Goal: Find specific page/section: Find specific page/section

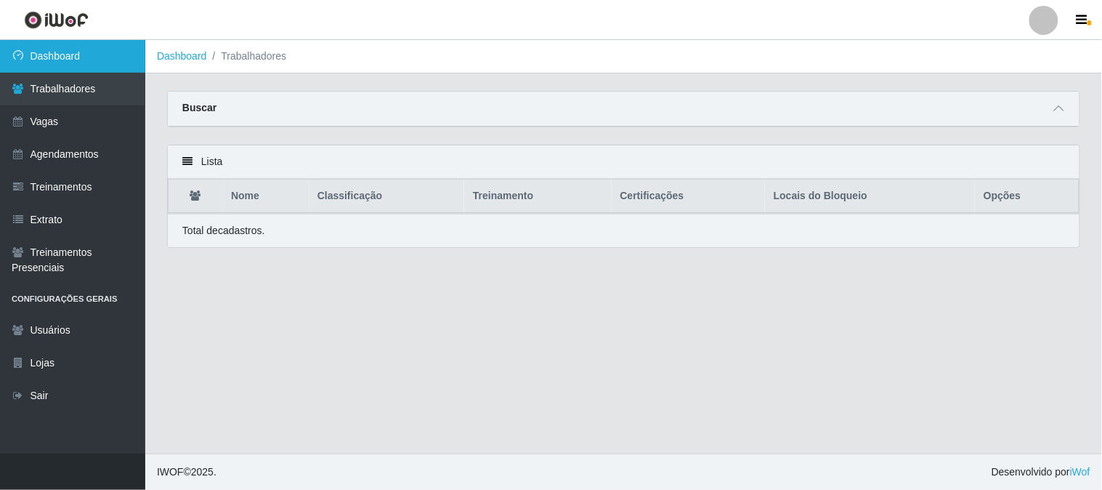
click at [75, 63] on link "Dashboard" at bounding box center [72, 56] width 145 height 33
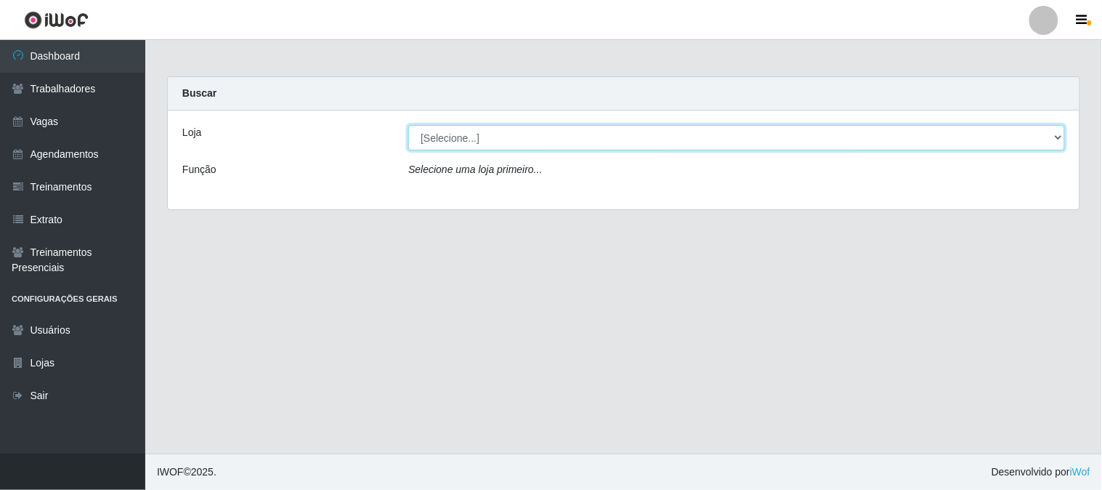
click at [589, 146] on select "[Selecione...] Sapore D'italia" at bounding box center [736, 137] width 657 height 25
click at [435, 143] on select "[Selecione...] Sapore D'italia" at bounding box center [736, 137] width 657 height 25
select select "266"
click at [408, 125] on select "[Selecione...] Sapore D'italia" at bounding box center [736, 137] width 657 height 25
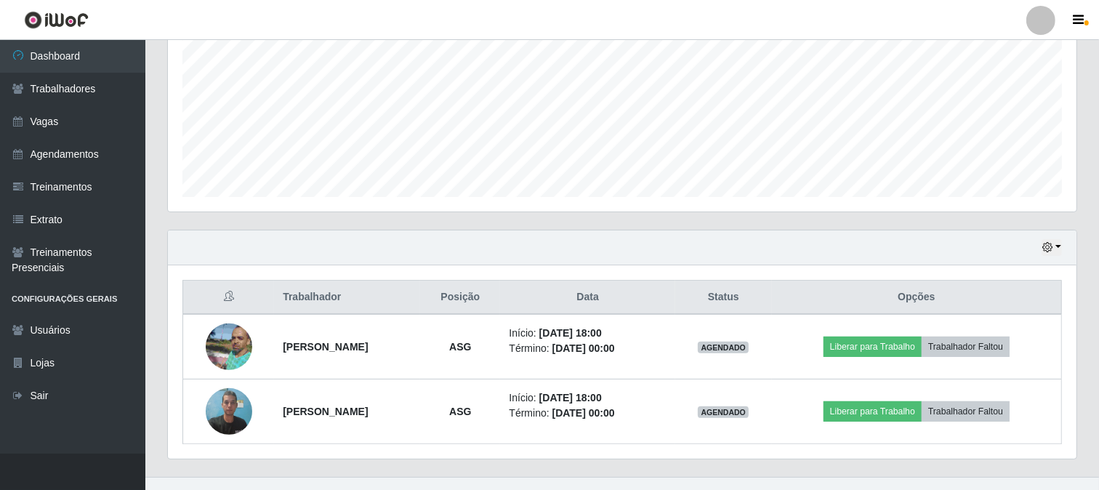
scroll to position [346, 0]
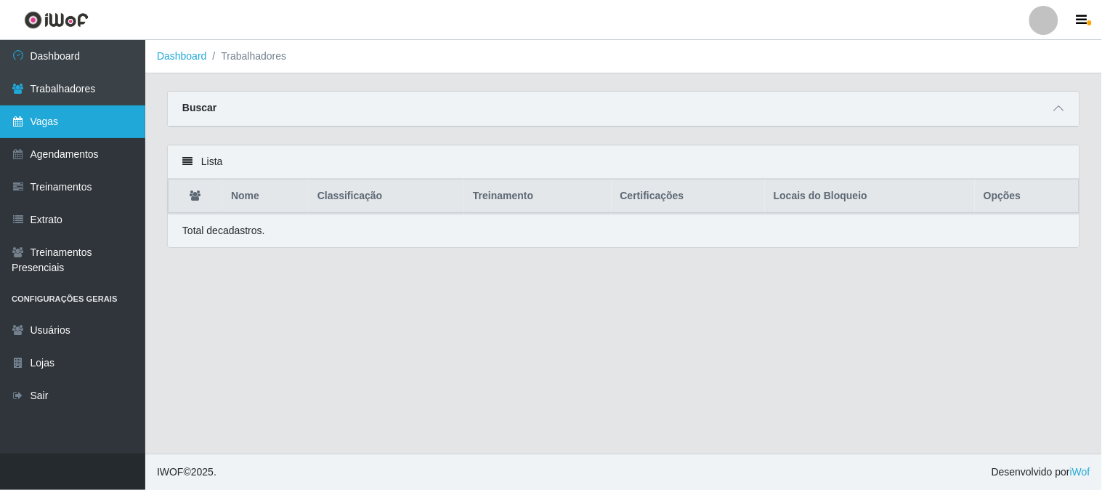
drag, startPoint x: 44, startPoint y: 89, endPoint x: 104, endPoint y: 109, distance: 62.7
click at [46, 89] on link "Trabalhadores" at bounding box center [72, 89] width 145 height 33
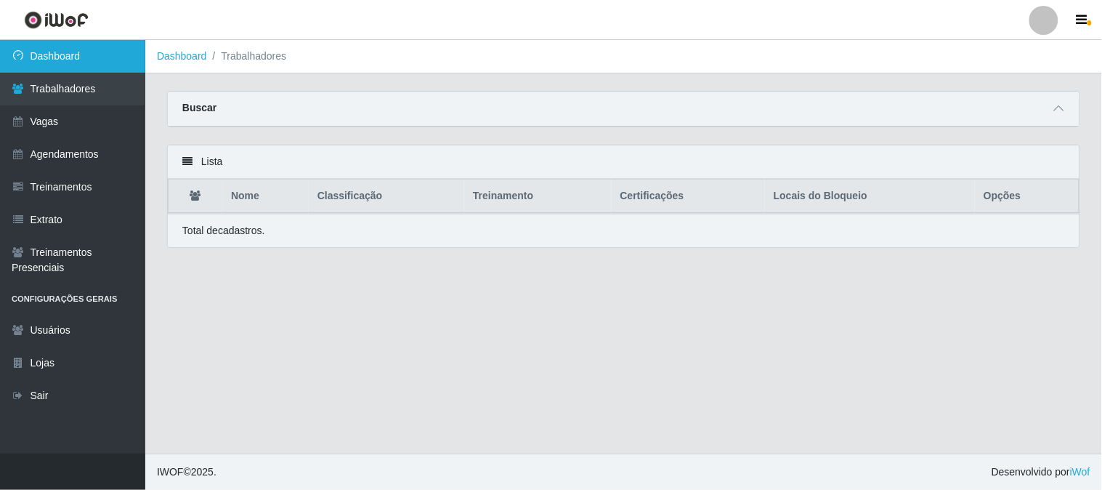
click at [61, 58] on link "Dashboard" at bounding box center [72, 56] width 145 height 33
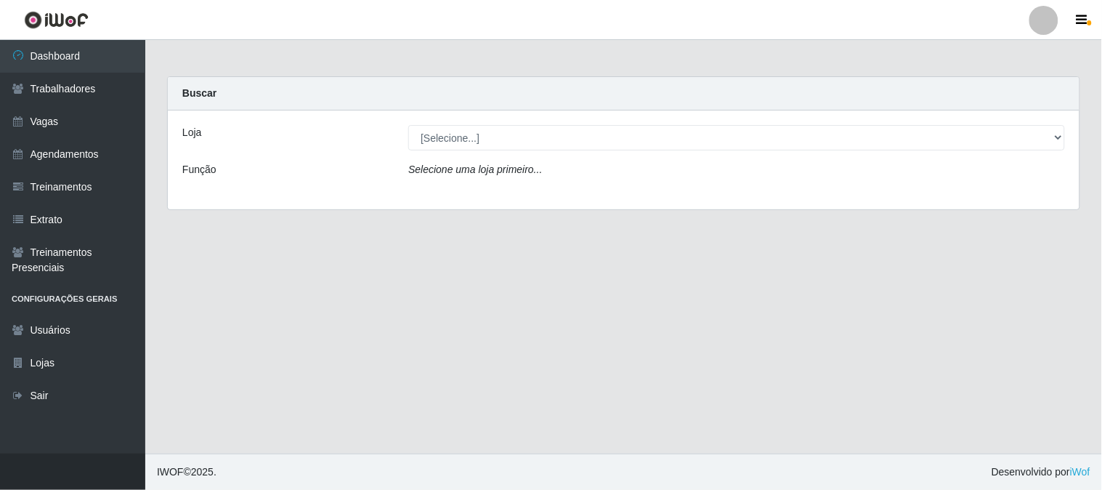
select select "266"
click at [408, 125] on select "[Selecione...] Sapore D'italia" at bounding box center [736, 137] width 657 height 25
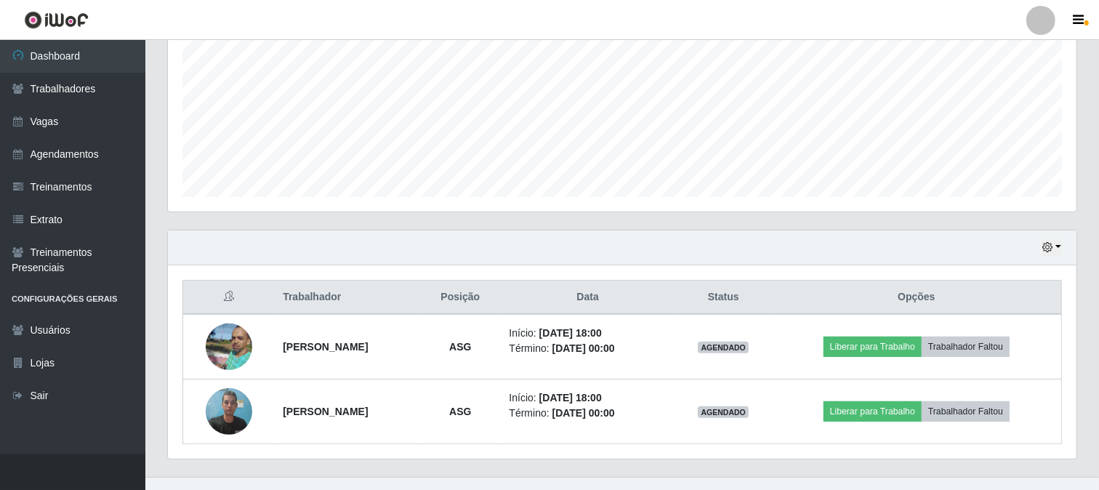
scroll to position [346, 0]
